Goal: Navigation & Orientation: Find specific page/section

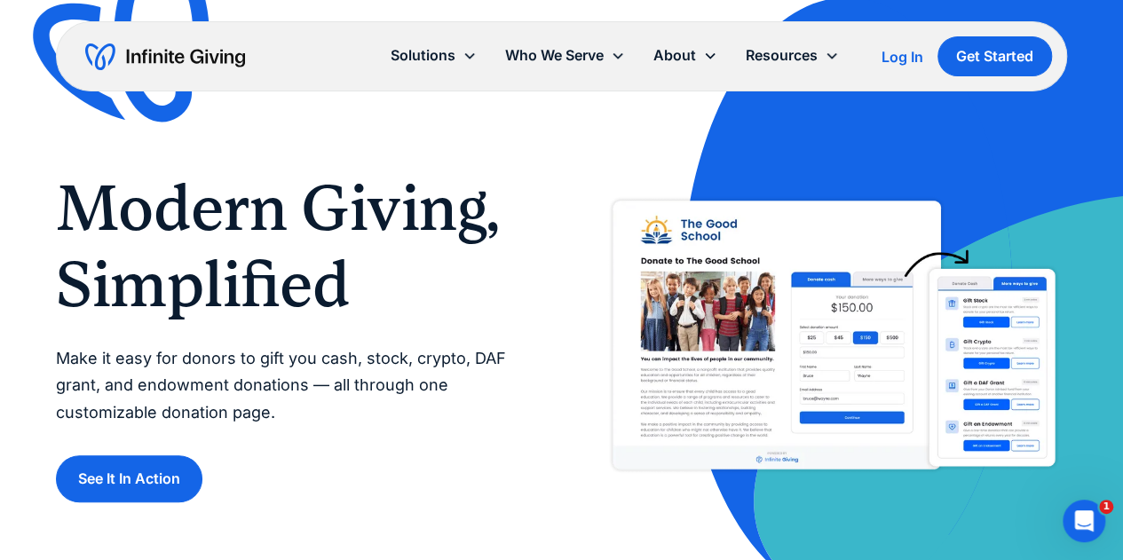
click at [182, 52] on img "home" at bounding box center [165, 57] width 160 height 28
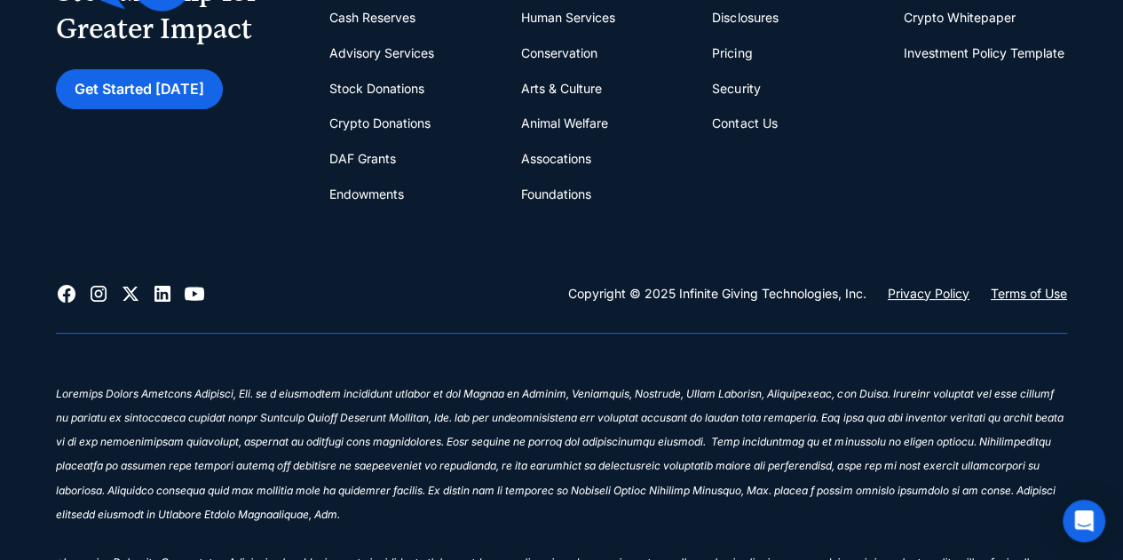
scroll to position [6821, 0]
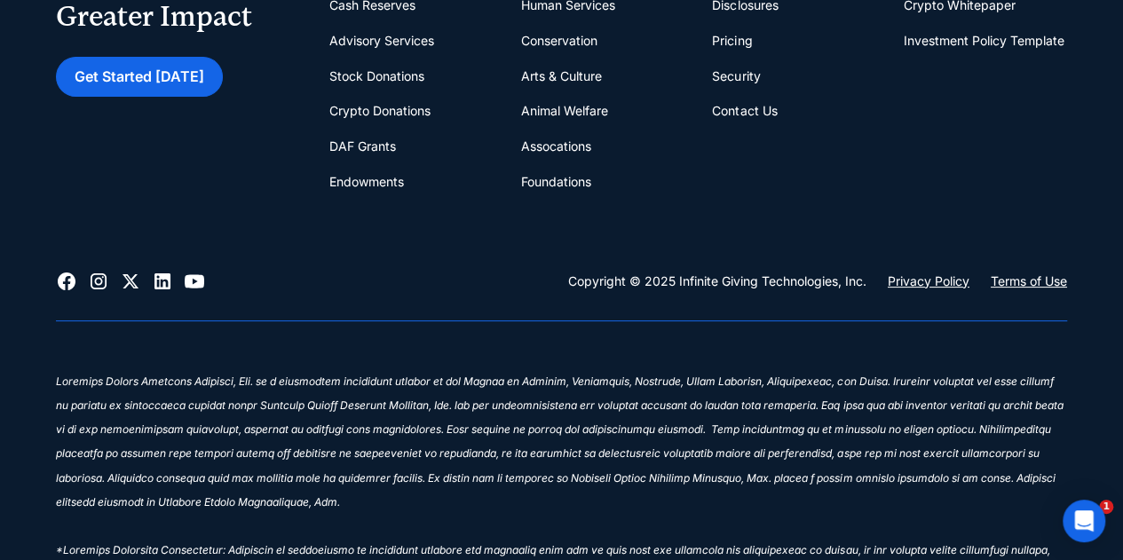
click at [163, 278] on icon at bounding box center [162, 281] width 21 height 21
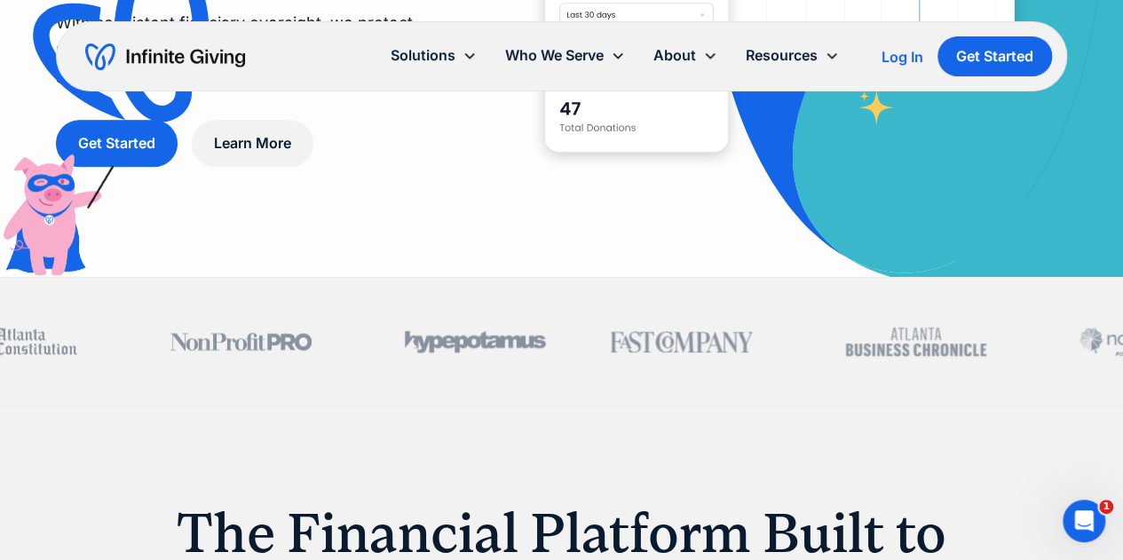
scroll to position [0, 0]
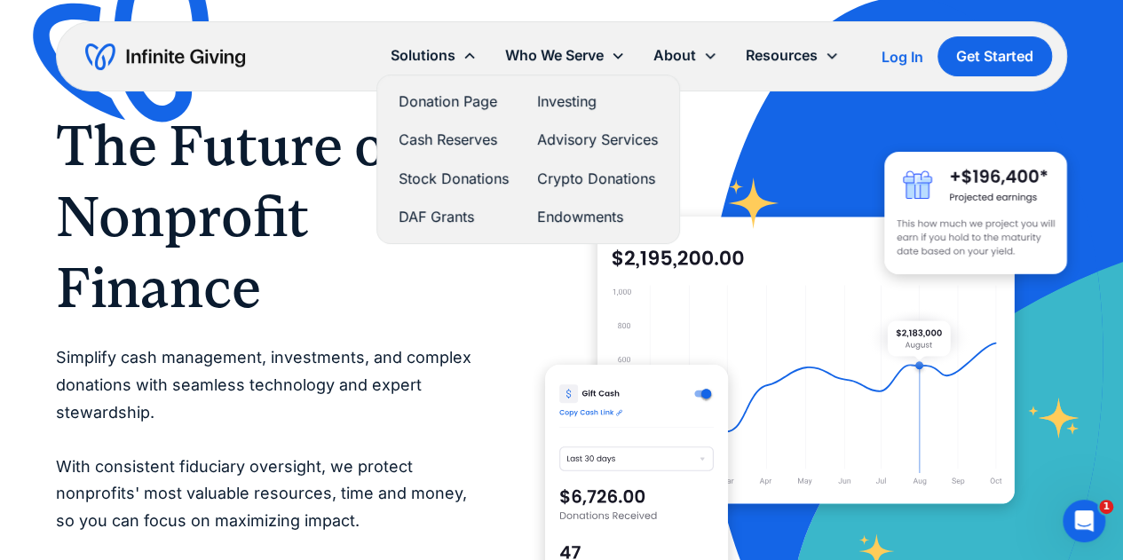
click at [439, 97] on link "Donation Page" at bounding box center [454, 102] width 110 height 24
